Goal: Task Accomplishment & Management: Use online tool/utility

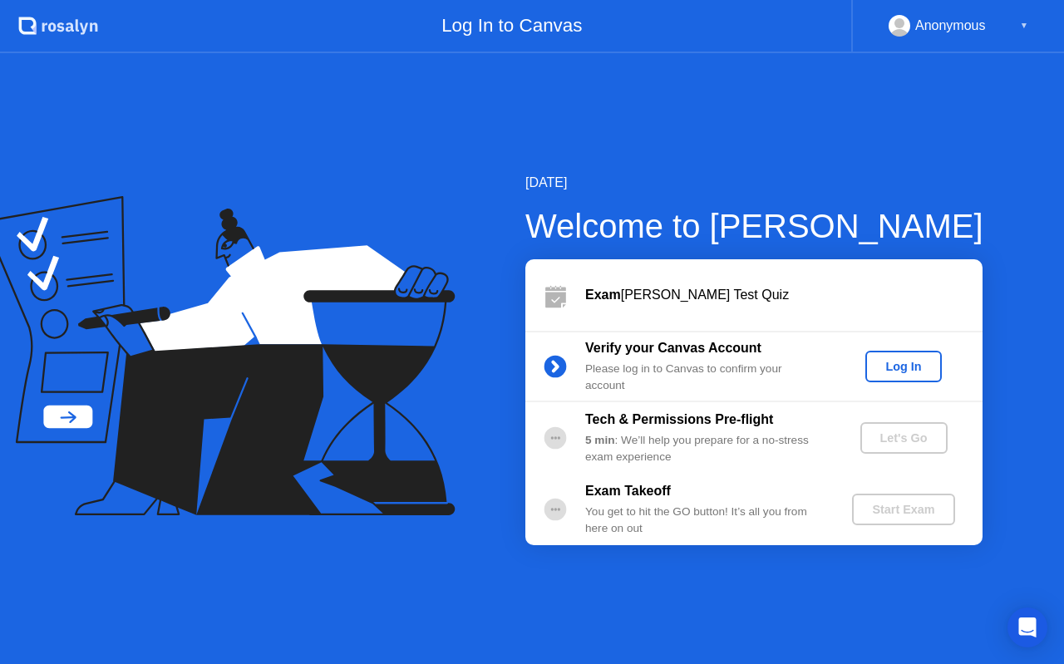
click at [913, 372] on div "Log In" at bounding box center [903, 366] width 62 height 13
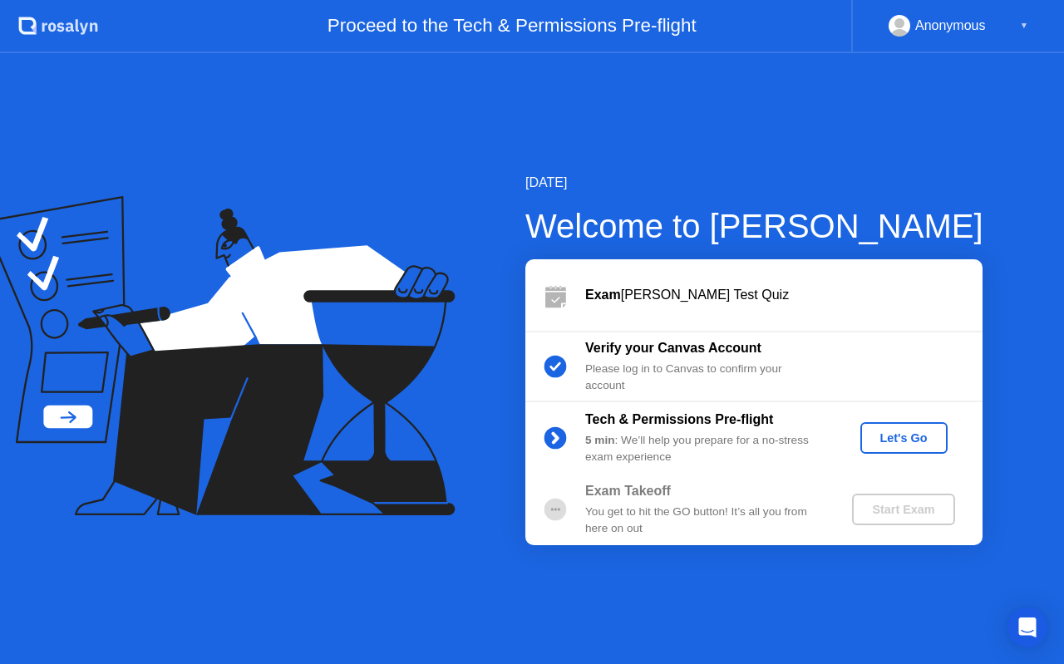
click at [900, 436] on div "Let's Go" at bounding box center [904, 437] width 74 height 13
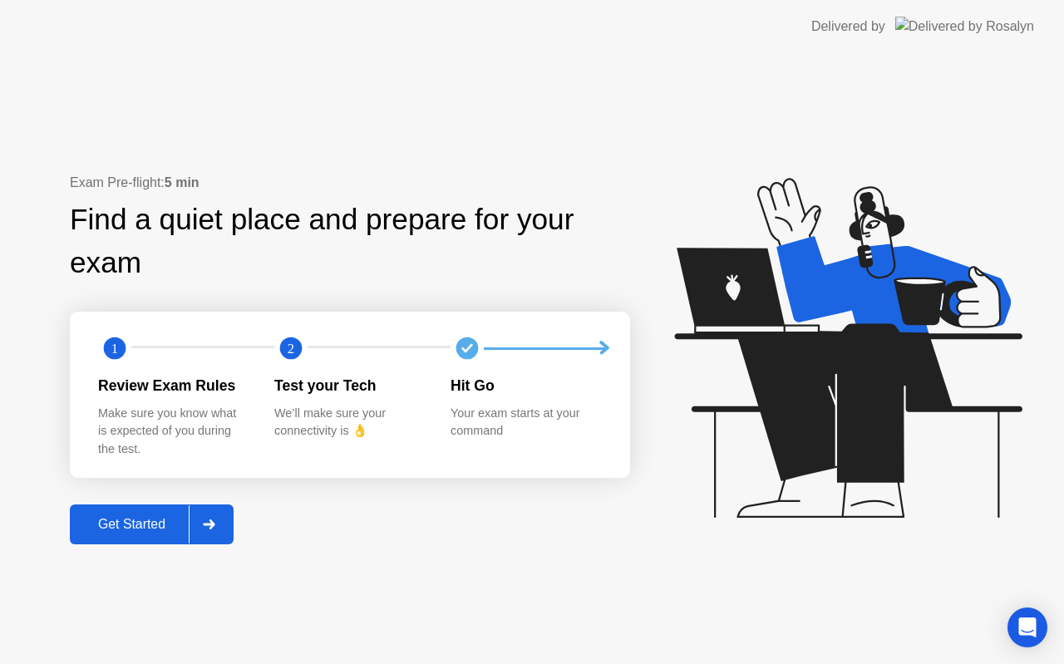
click at [207, 530] on div at bounding box center [209, 524] width 40 height 38
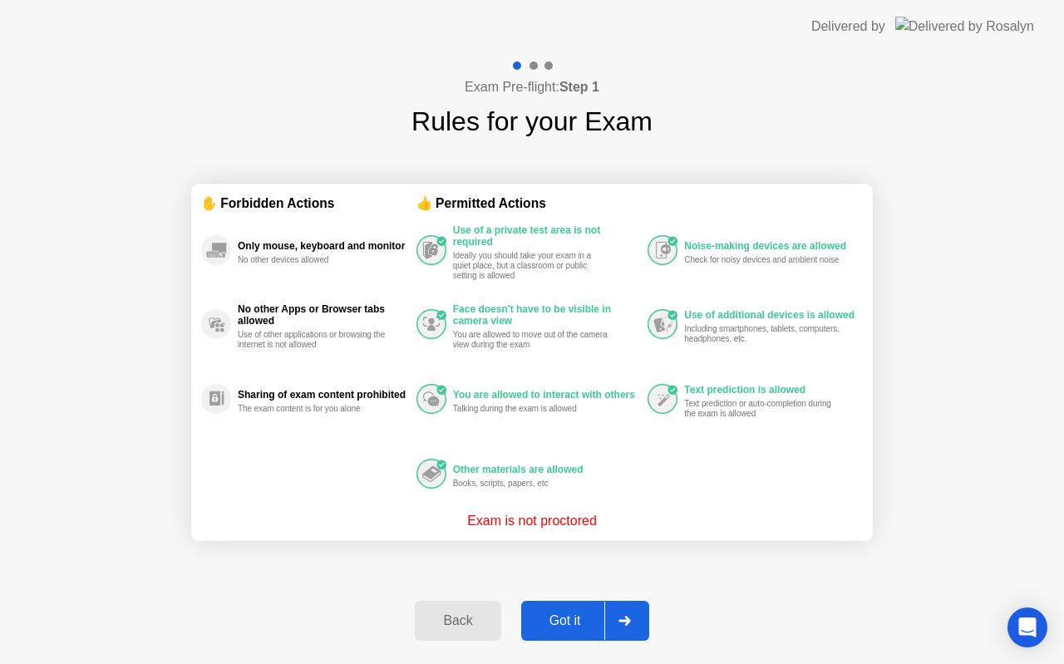
click at [584, 621] on div "Got it" at bounding box center [565, 621] width 78 height 15
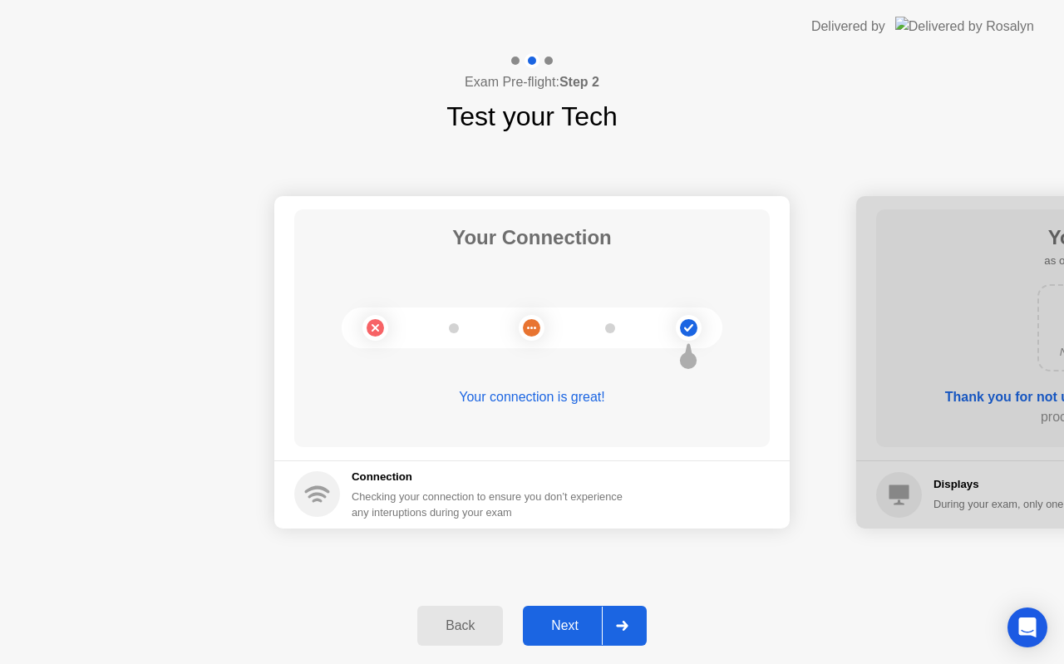
click at [584, 621] on div "Next" at bounding box center [565, 625] width 74 height 15
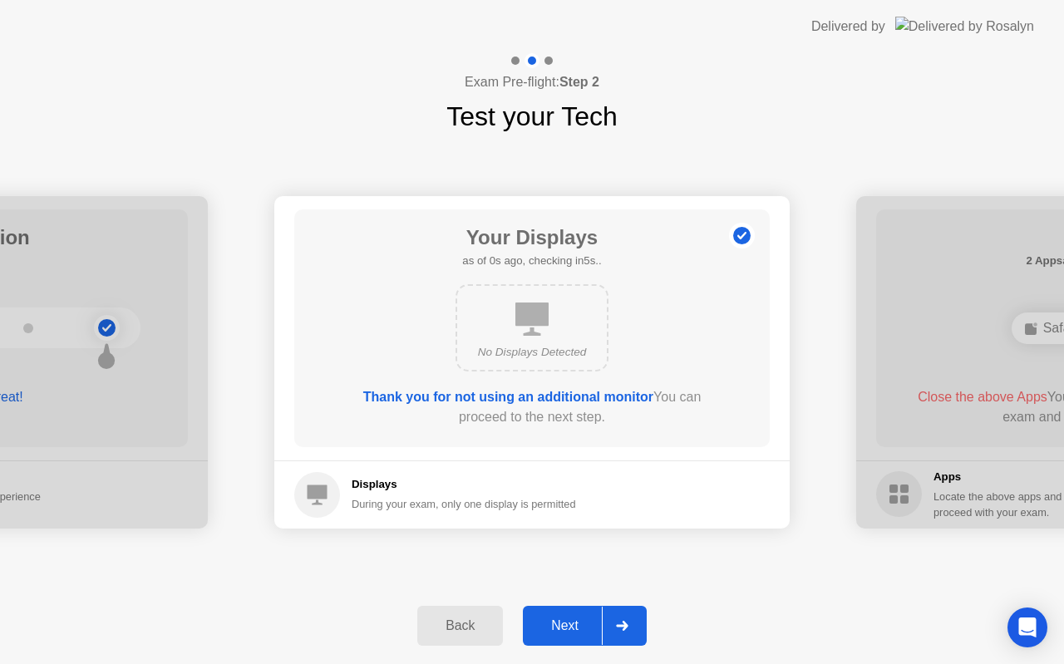
click at [584, 621] on div "Next" at bounding box center [565, 625] width 74 height 15
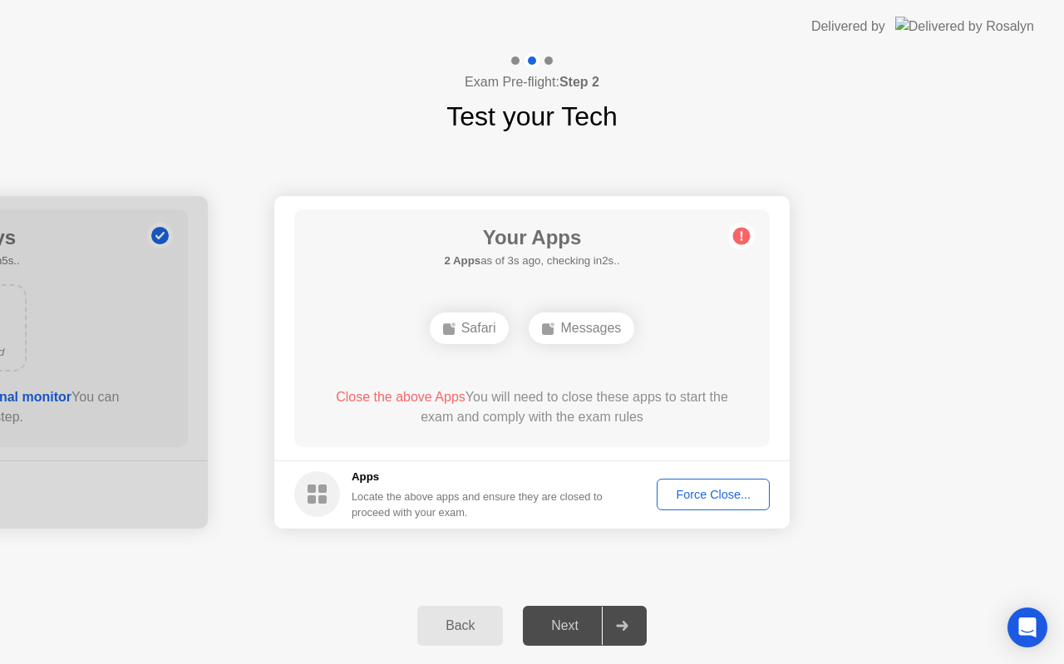
click at [687, 501] on div "Force Close..." at bounding box center [713, 494] width 101 height 13
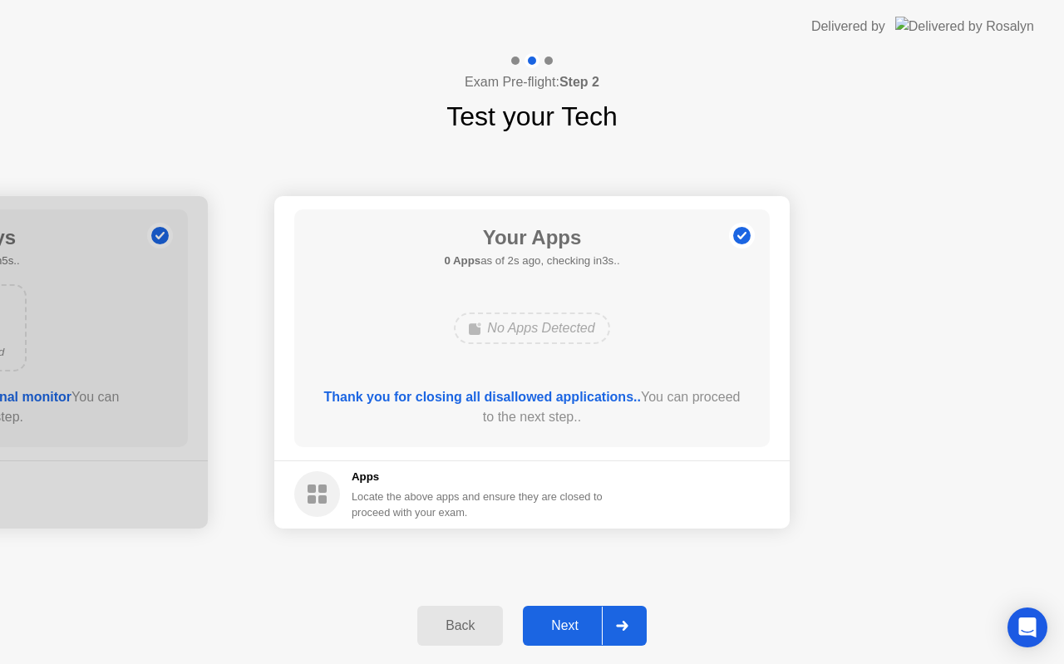
click at [573, 624] on div "Next" at bounding box center [565, 625] width 74 height 15
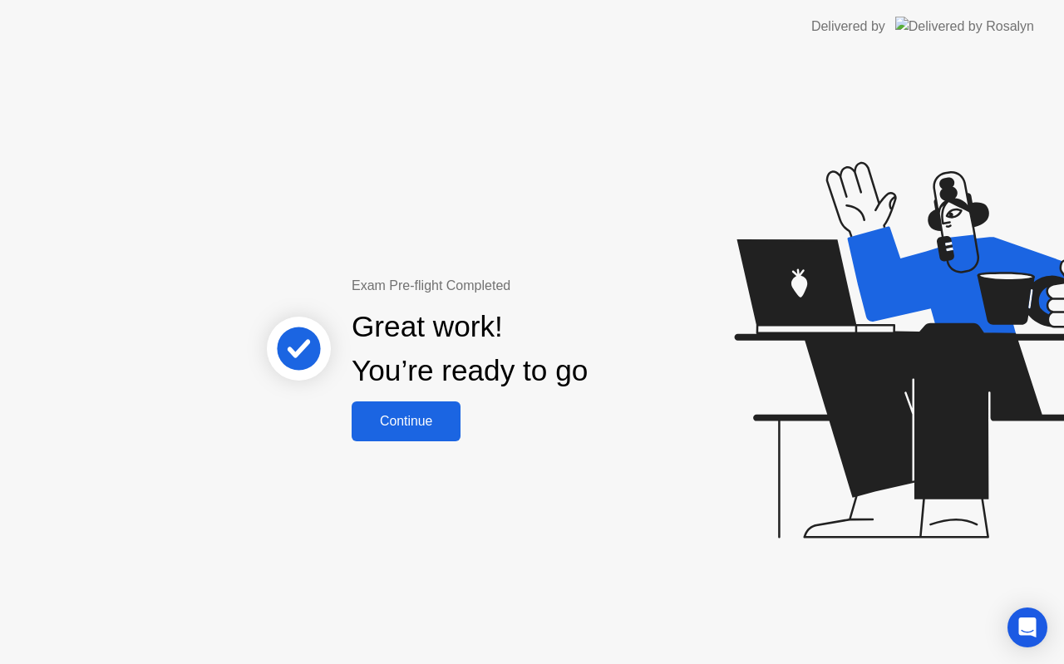
click at [423, 429] on div "Continue" at bounding box center [406, 421] width 99 height 15
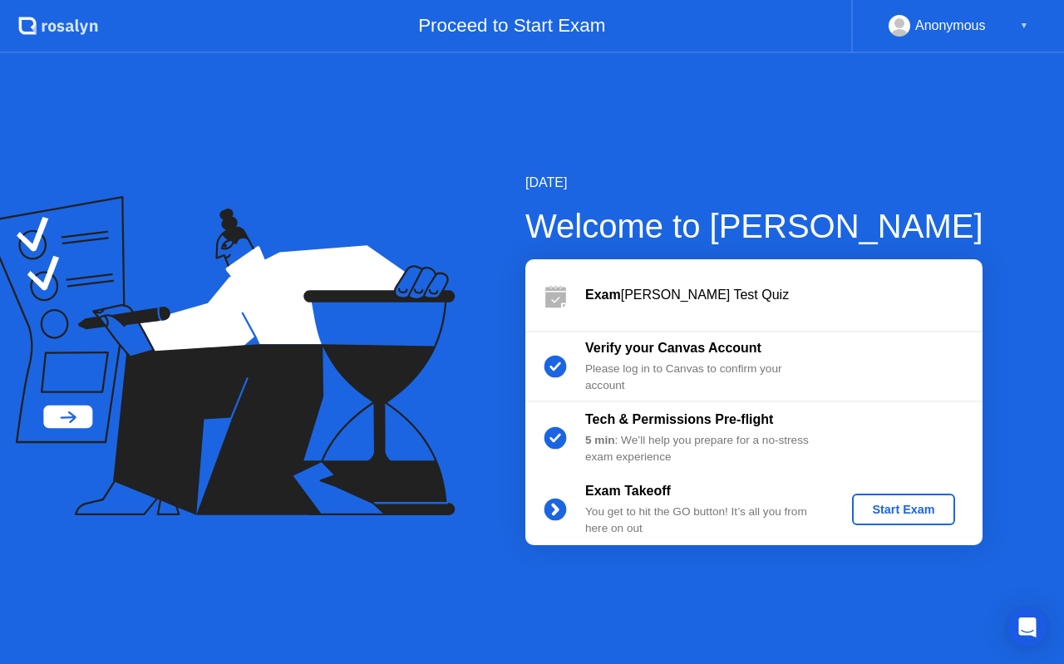
click at [914, 509] on div "Start Exam" at bounding box center [903, 509] width 89 height 13
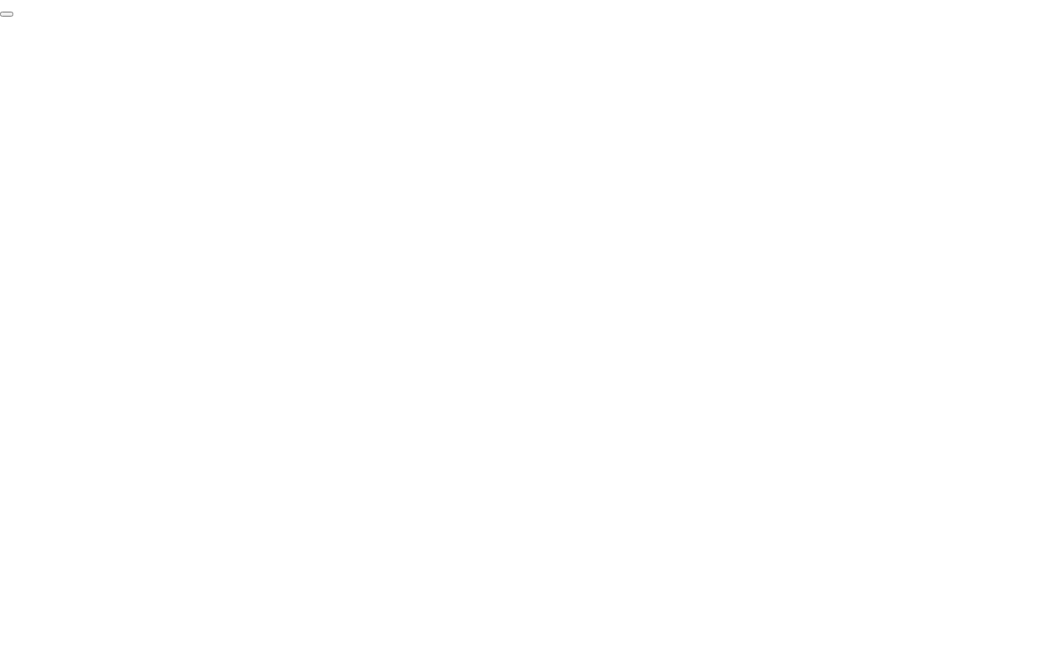
click div "End Proctoring Session"
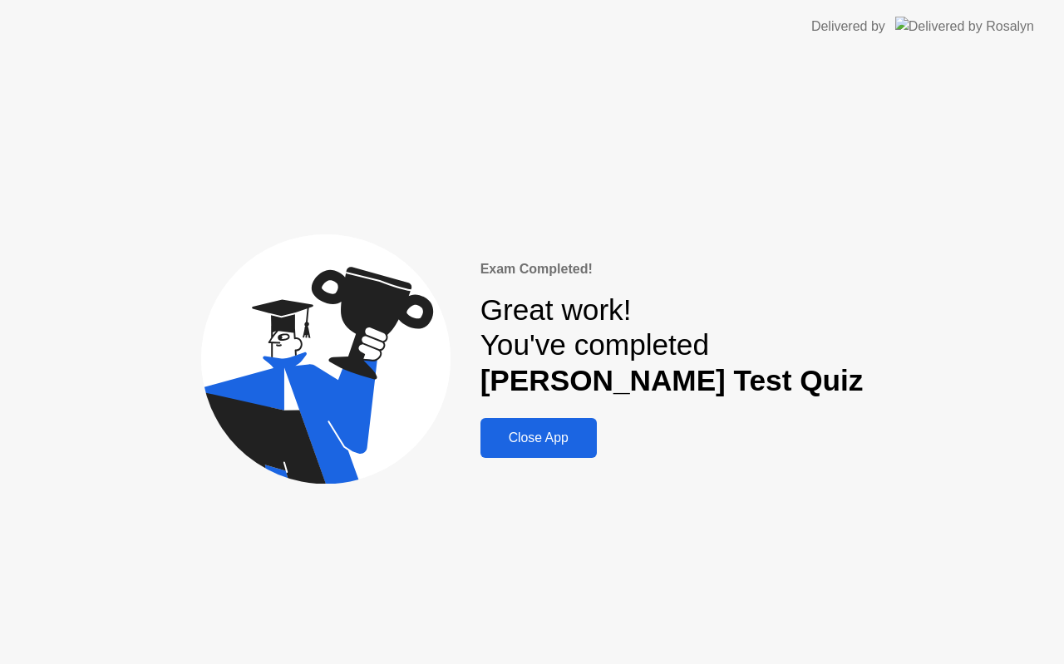
click at [592, 433] on div "Close App" at bounding box center [538, 438] width 106 height 15
